Goal: Task Accomplishment & Management: Use online tool/utility

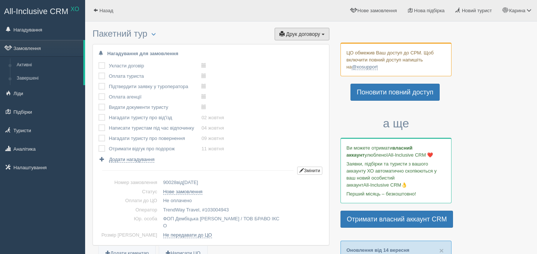
click at [311, 33] on span "Друк договору" at bounding box center [303, 34] width 34 height 6
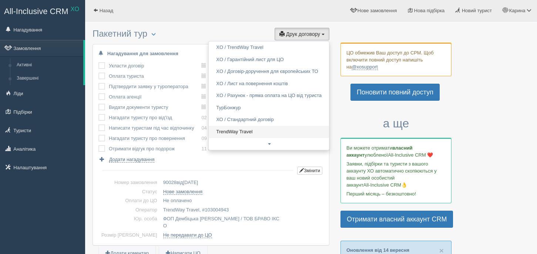
click at [241, 133] on link "TrendWay Travel" at bounding box center [269, 132] width 120 height 12
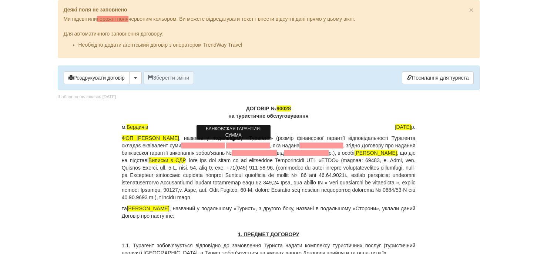
click at [225, 145] on span at bounding box center [203, 145] width 44 height 6
click at [260, 143] on span at bounding box center [234, 145] width 52 height 6
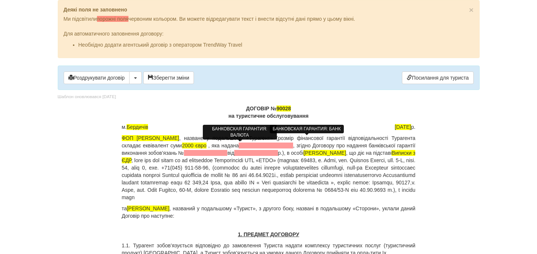
click at [293, 145] on span at bounding box center [266, 145] width 54 height 6
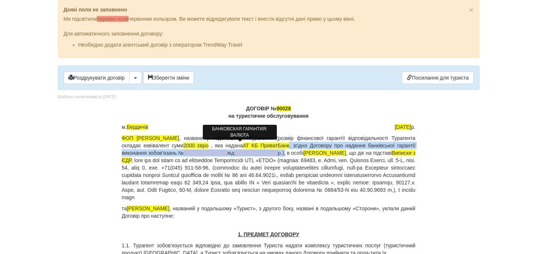
drag, startPoint x: 332, startPoint y: 146, endPoint x: 347, endPoint y: 153, distance: 16.7
click at [347, 153] on p "ФОП Дембіцька Карина Сергіївна , назване у подальшому «Турагент» (розмір фінанс…" at bounding box center [269, 167] width 294 height 67
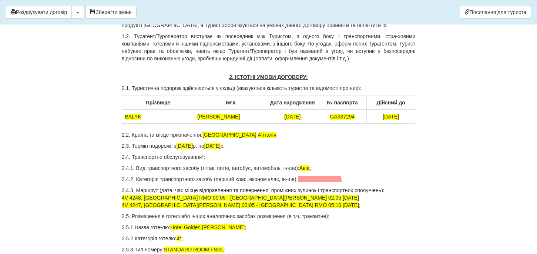
scroll to position [229, 0]
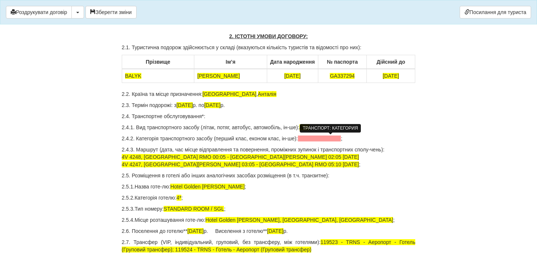
click at [327, 139] on span at bounding box center [319, 138] width 43 height 6
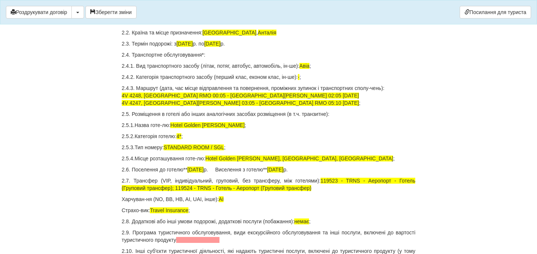
scroll to position [291, 0]
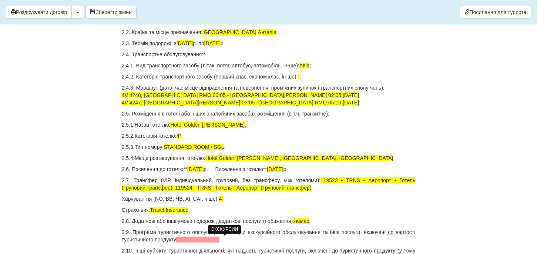
click at [219, 238] on span at bounding box center [197, 239] width 43 height 6
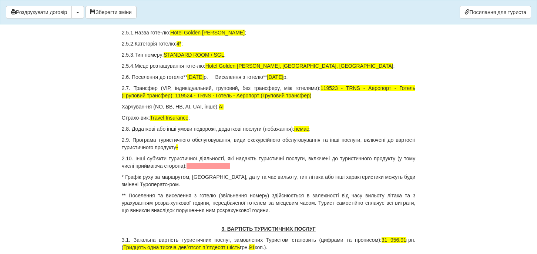
scroll to position [382, 0]
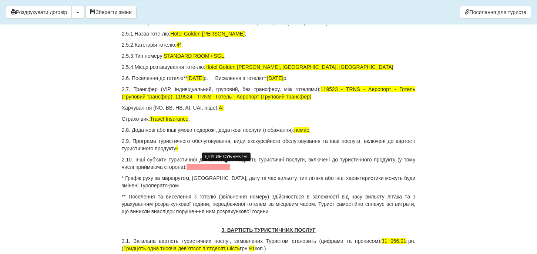
click at [230, 168] on span at bounding box center [207, 167] width 43 height 6
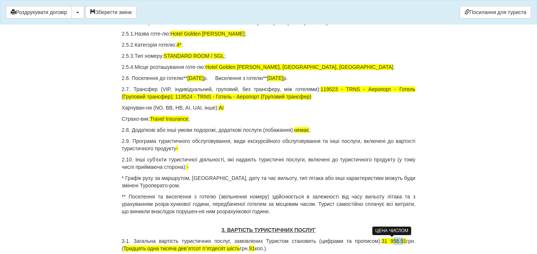
drag, startPoint x: 391, startPoint y: 241, endPoint x: 402, endPoint y: 242, distance: 11.1
click at [402, 242] on span "31 956.91" at bounding box center [393, 241] width 25 height 6
click at [403, 240] on p "3.1. Загальна вартість туристичних послуг, замовлених Туристом становить (цифра…" at bounding box center [269, 244] width 294 height 15
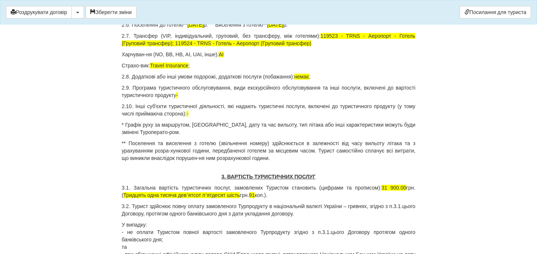
scroll to position [435, 0]
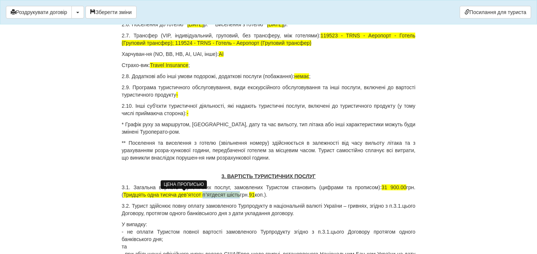
drag, startPoint x: 205, startPoint y: 195, endPoint x: 243, endPoint y: 196, distance: 37.7
click at [240, 196] on span "Тридцять одна тисяча девʼятсот пʼятдесят шість" at bounding box center [181, 195] width 116 height 6
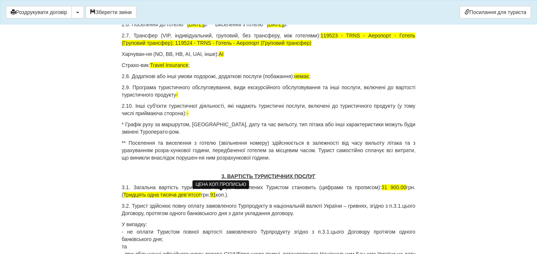
click at [216, 195] on span "91" at bounding box center [213, 195] width 6 height 6
click at [254, 196] on p "3.1. Загальна вартість туристичних послуг, замовлених Туристом становить (цифра…" at bounding box center [269, 190] width 294 height 15
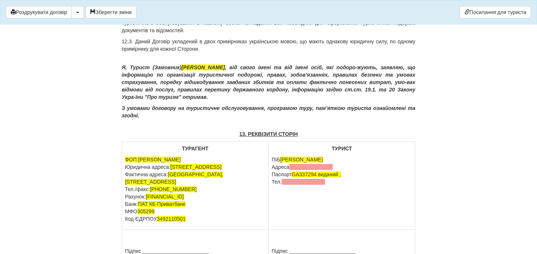
scroll to position [3557, 0]
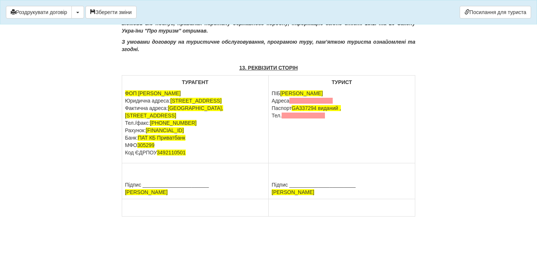
drag, startPoint x: 335, startPoint y: 102, endPoint x: 271, endPoint y: 102, distance: 63.6
click at [271, 102] on td "ТУРИСТ ПІБ BALYK ALISA Адреса Паспорт GA337294 виданий , Тел." at bounding box center [341, 119] width 146 height 88
drag, startPoint x: 322, startPoint y: 101, endPoint x: 335, endPoint y: 121, distance: 24.2
click at [335, 121] on td "ТУРИСТ ПІБ BALYK ALISA Паспорт GA337294 виданий , Тел." at bounding box center [341, 119] width 146 height 88
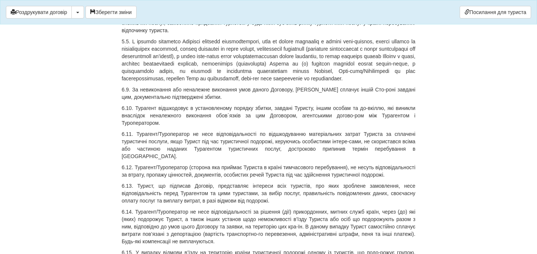
scroll to position [2060, 0]
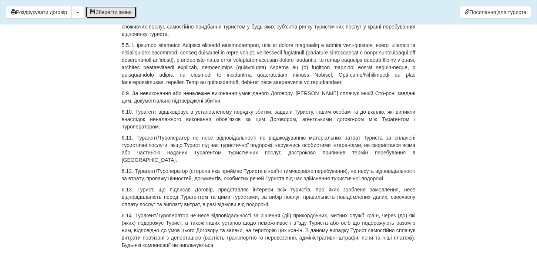
click at [110, 12] on button "Зберегти зміни" at bounding box center [110, 12] width 51 height 13
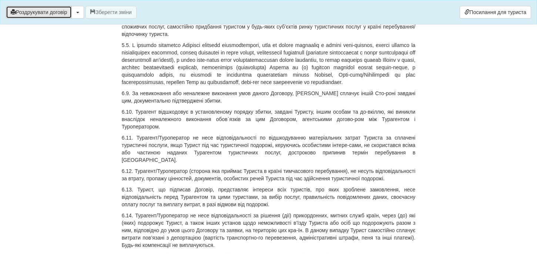
click at [53, 10] on button "Роздрукувати договір" at bounding box center [39, 12] width 66 height 13
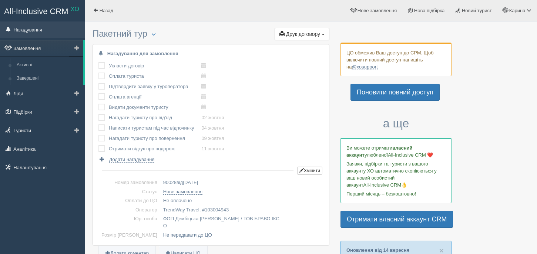
click at [48, 36] on link "Нагадування" at bounding box center [42, 29] width 85 height 16
click at [47, 50] on link "Замовлення" at bounding box center [41, 48] width 83 height 16
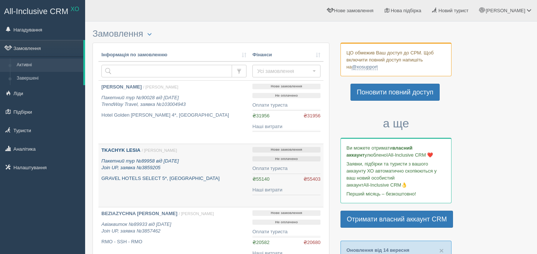
click at [130, 149] on b "TKACHYK LESIA" at bounding box center [120, 150] width 39 height 6
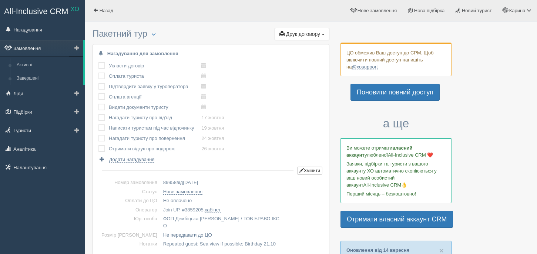
click at [38, 49] on link "Замовлення" at bounding box center [41, 48] width 83 height 16
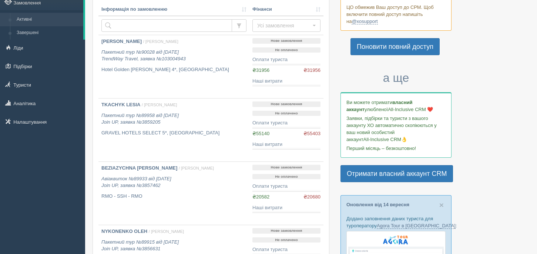
scroll to position [46, 0]
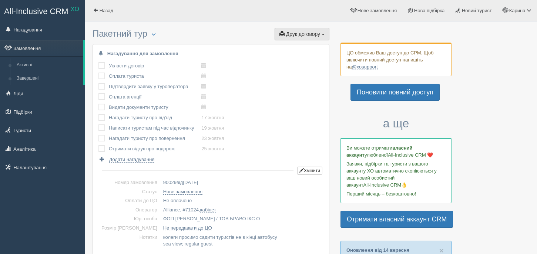
click at [280, 28] on button "Друк договору Друк" at bounding box center [301, 34] width 55 height 13
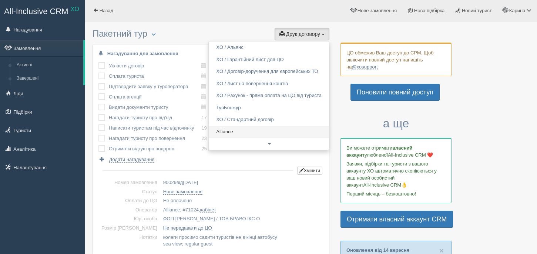
click at [252, 132] on link "Alliance" at bounding box center [269, 132] width 120 height 12
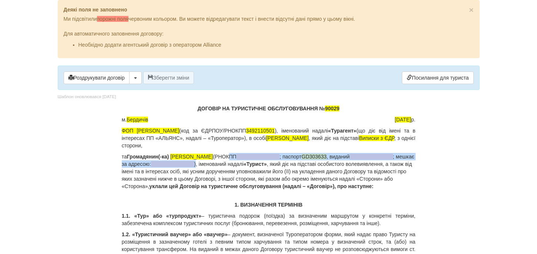
drag, startPoint x: 219, startPoint y: 156, endPoint x: 219, endPoint y: 163, distance: 7.4
click at [219, 163] on p "та Громадянин(-ка) [PERSON_NAME] (РНОКПП ; паспорт [PASSPORT] , виданий ; мешка…" at bounding box center [269, 171] width 294 height 37
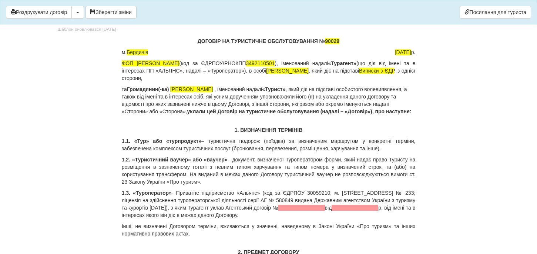
scroll to position [37, 0]
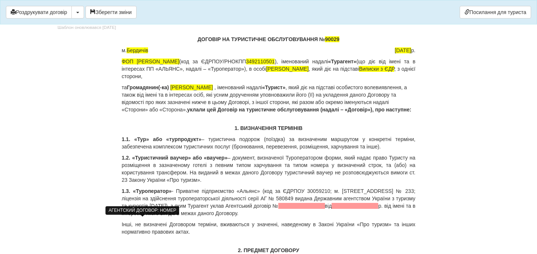
click at [278, 209] on span at bounding box center [301, 206] width 47 height 6
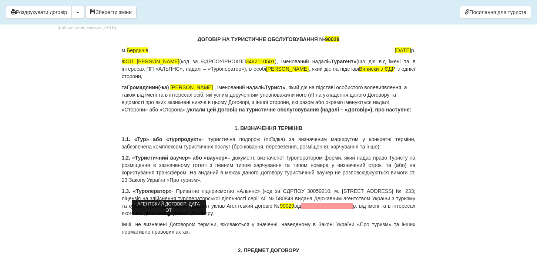
click at [301, 209] on span at bounding box center [327, 206] width 52 height 6
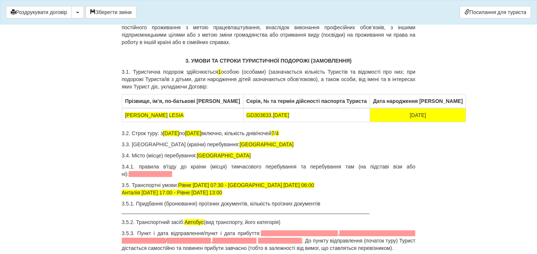
scroll to position [334, 0]
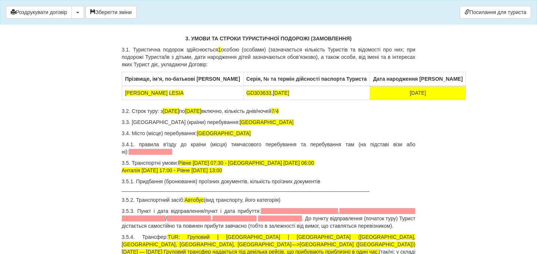
click at [139, 155] on span at bounding box center [150, 152] width 43 height 6
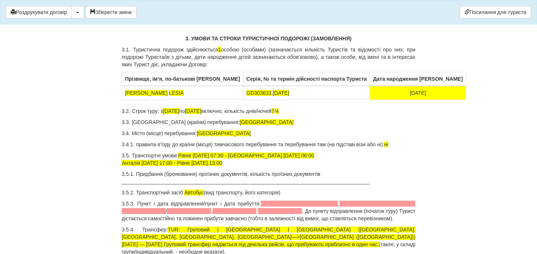
scroll to position [359, 0]
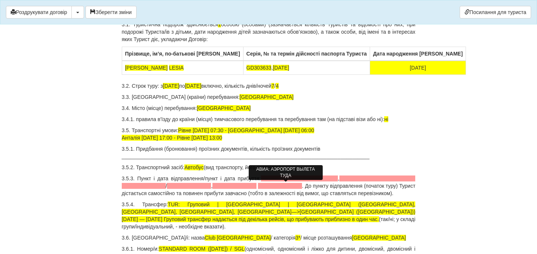
click at [266, 181] on span at bounding box center [299, 178] width 77 height 6
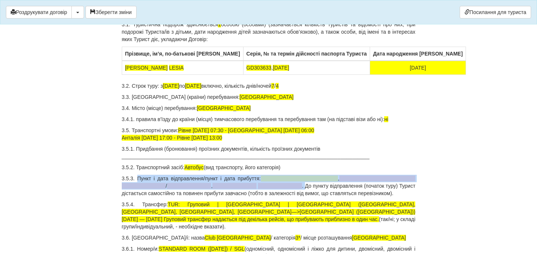
drag, startPoint x: 137, startPoint y: 184, endPoint x: 269, endPoint y: 191, distance: 132.6
click at [269, 191] on p "3.5.3. Пункт і дата відправлення/пункт і дата прибуття: , / , . До пункту відпр…" at bounding box center [269, 186] width 294 height 22
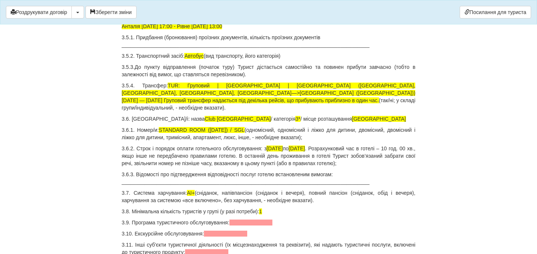
scroll to position [530, 0]
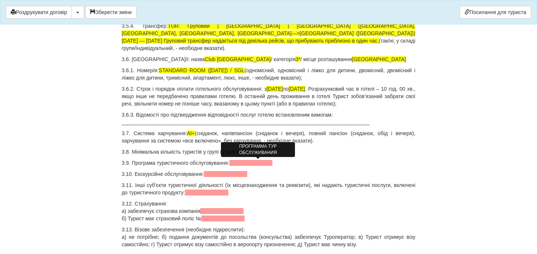
click at [243, 162] on span at bounding box center [250, 163] width 43 height 6
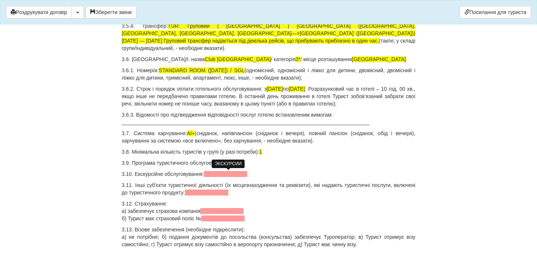
click at [219, 175] on span at bounding box center [225, 174] width 43 height 6
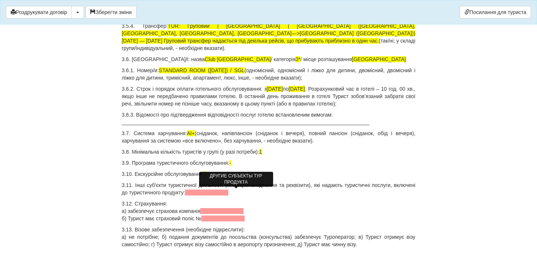
click at [228, 192] on span at bounding box center [206, 192] width 43 height 6
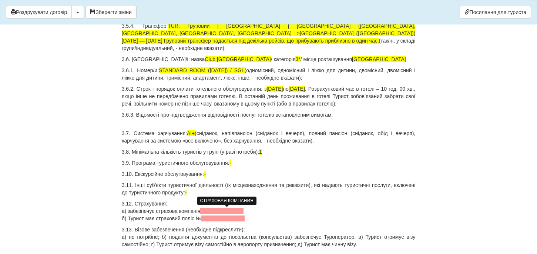
click at [240, 209] on span at bounding box center [221, 211] width 43 height 6
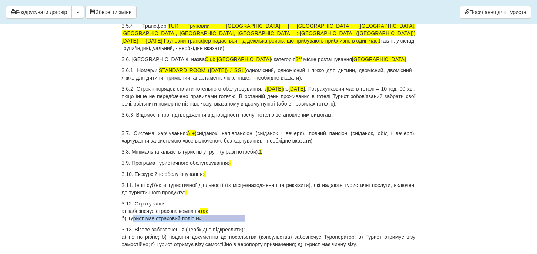
drag, startPoint x: 260, startPoint y: 217, endPoint x: 119, endPoint y: 218, distance: 141.3
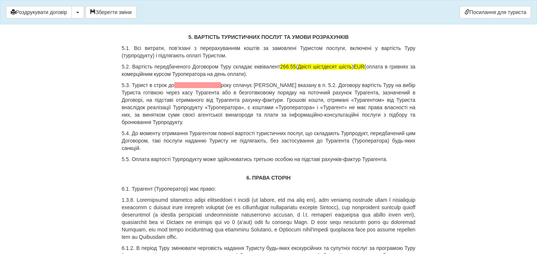
scroll to position [1099, 0]
drag, startPoint x: 295, startPoint y: 74, endPoint x: 304, endPoint y: 82, distance: 12.6
click at [305, 78] on p "5.2. Вартість передбаченого Договором Туру складає еквівалент 266.55 ( Двісті ш…" at bounding box center [269, 70] width 294 height 15
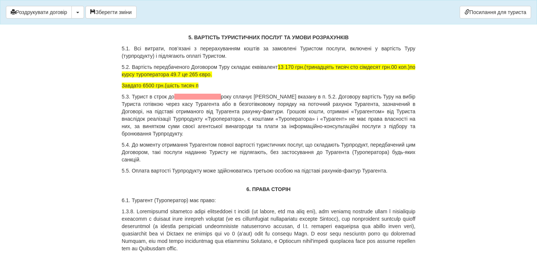
click at [211, 89] on p "Завдато 6500 грн.(шість тисяч п" at bounding box center [269, 85] width 294 height 7
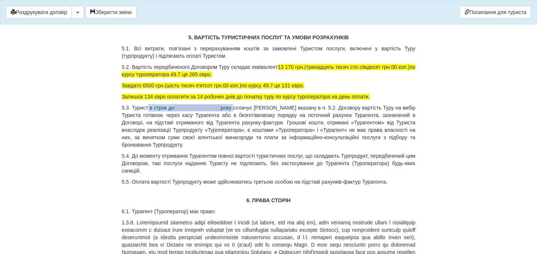
drag, startPoint x: 150, startPoint y: 115, endPoint x: 241, endPoint y: 114, distance: 91.0
click at [241, 114] on p "5.3. Турист в строк до" at bounding box center [269, 126] width 294 height 44
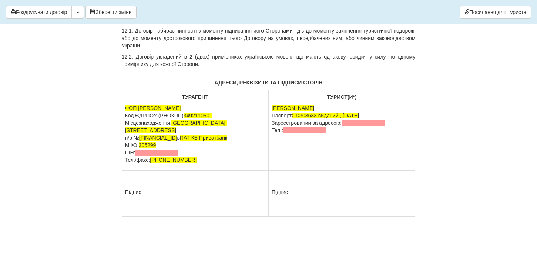
scroll to position [4086, 0]
drag, startPoint x: 331, startPoint y: 122, endPoint x: 272, endPoint y: 116, distance: 58.7
click at [272, 116] on p "[PERSON_NAME] Паспорт [PASSPORT] виданий , [DATE] Зареєстрований за адресою: Те…" at bounding box center [341, 119] width 140 height 30
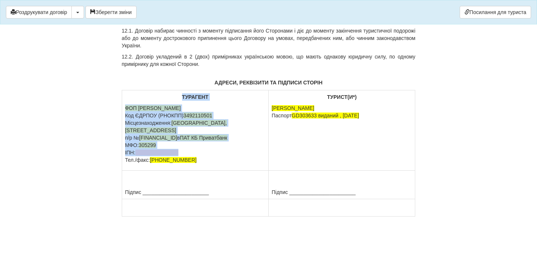
drag, startPoint x: 183, startPoint y: 152, endPoint x: 122, endPoint y: 152, distance: 61.0
click at [122, 152] on td "ТУРАГЕНТ ФОП [PERSON_NAME] Код ЄДРПОУ (РНОКПП) 3492110501 Місцезнаходження: [GE…" at bounding box center [195, 130] width 146 height 80
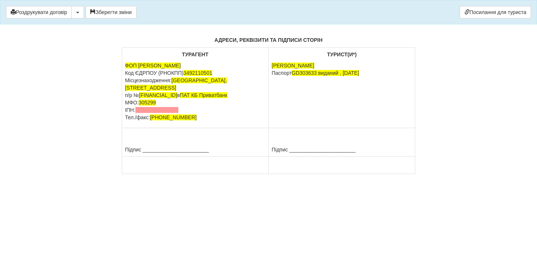
drag, startPoint x: 122, startPoint y: 152, endPoint x: 182, endPoint y: 151, distance: 59.2
click at [182, 128] on td "ТУРАГЕНТ ФОП [PERSON_NAME] Код ЄДРПОУ (РНОКПП) 3492110501 Місцезнаходження: [GE…" at bounding box center [195, 88] width 146 height 80
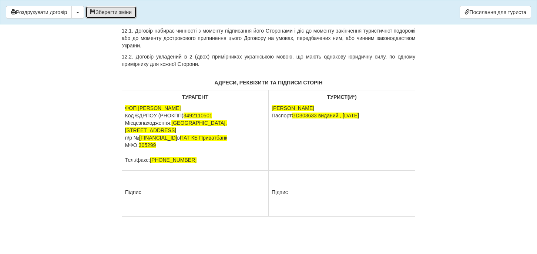
click at [113, 12] on button "Зберегти зміни" at bounding box center [110, 12] width 51 height 13
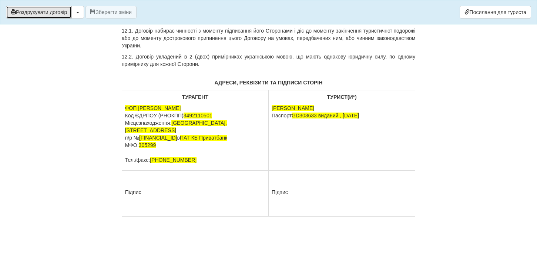
click at [57, 13] on button "Роздрукувати договір" at bounding box center [39, 12] width 66 height 13
